Goal: Information Seeking & Learning: Learn about a topic

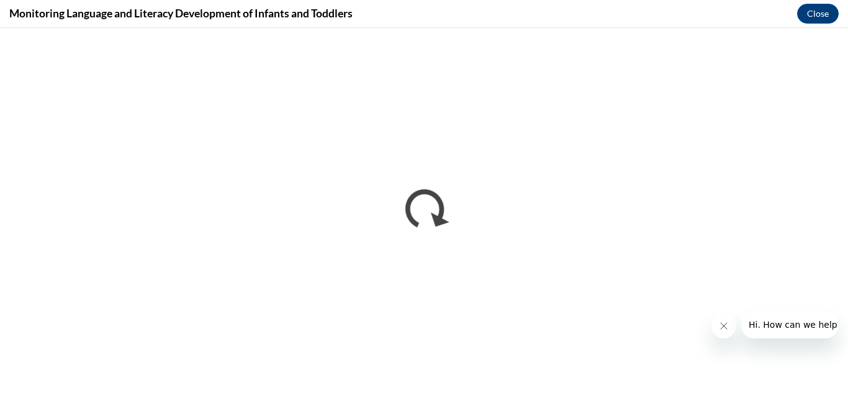
scroll to position [769, 0]
